Goal: Entertainment & Leisure: Consume media (video, audio)

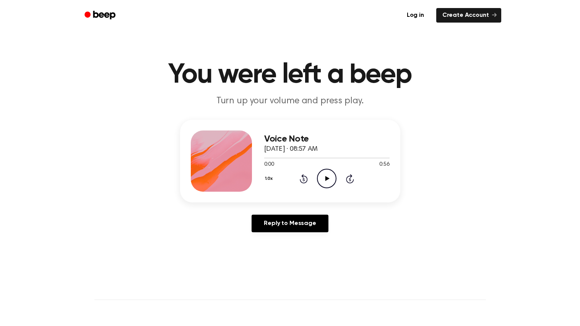
click at [333, 177] on icon "Play Audio" at bounding box center [326, 178] width 19 height 19
click at [275, 181] on button "1.0x" at bounding box center [269, 178] width 11 height 13
click at [282, 270] on div "2.0x" at bounding box center [278, 267] width 29 height 14
click at [274, 174] on button "2.0x" at bounding box center [270, 178] width 13 height 13
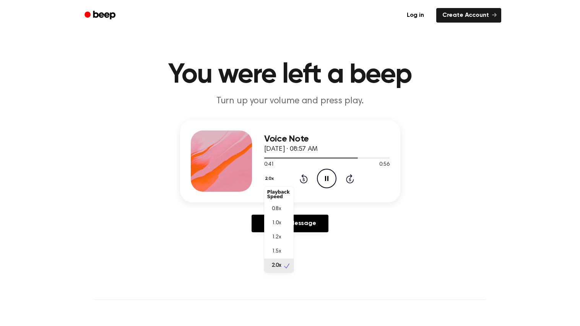
click at [282, 236] on div "1.2x" at bounding box center [278, 237] width 29 height 14
